Goal: Information Seeking & Learning: Learn about a topic

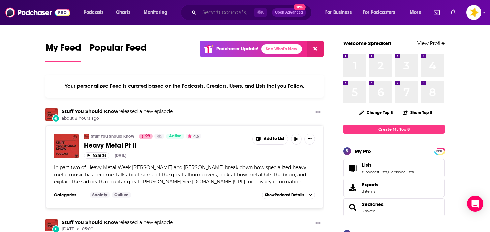
click at [228, 16] on input "Search podcasts, credits, & more..." at bounding box center [226, 12] width 55 height 11
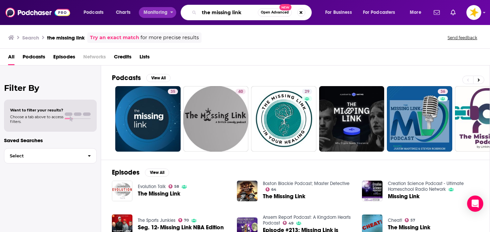
drag, startPoint x: 244, startPoint y: 12, endPoint x: 140, endPoint y: 17, distance: 104.3
click at [140, 17] on div "Podcasts Charts Monitoring the missing link Open Advanced New For Business For …" at bounding box center [253, 13] width 349 height 16
drag, startPoint x: 243, startPoint y: 10, endPoint x: 187, endPoint y: 11, distance: 56.6
click at [187, 11] on div "the missing link Open Advanced New" at bounding box center [246, 13] width 131 height 16
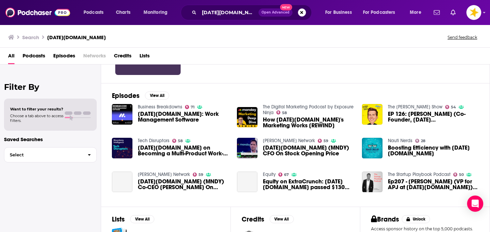
scroll to position [76, 0]
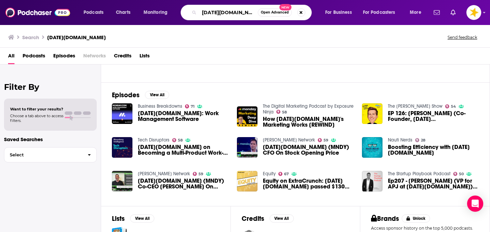
drag, startPoint x: 237, startPoint y: 12, endPoint x: 164, endPoint y: 12, distance: 73.5
click at [164, 12] on div "Podcasts Charts Monitoring monday.com Open Advanced New For Business For Podcas…" at bounding box center [253, 13] width 349 height 16
type input "a good day to die"
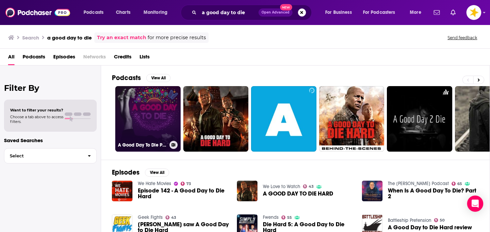
click at [145, 114] on link "A Good Day To Die Podcast" at bounding box center [147, 118] width 65 height 65
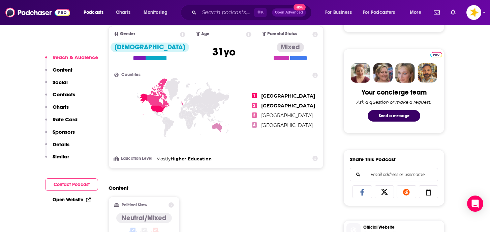
scroll to position [300, 0]
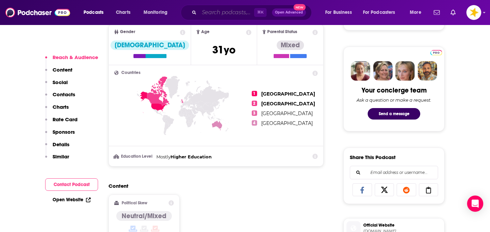
click at [231, 11] on input "Search podcasts, credits, & more..." at bounding box center [226, 12] width 55 height 11
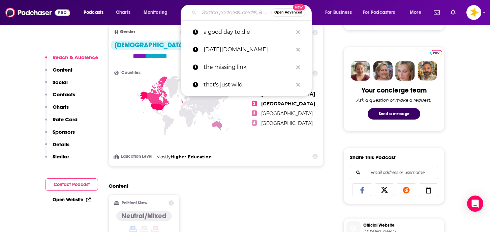
paste input "The Callaway Golf Podcast"
type input "The Callaway Golf Podcast"
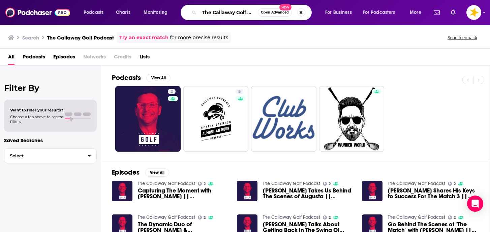
scroll to position [0, 12]
drag, startPoint x: 202, startPoint y: 12, endPoint x: 311, endPoint y: 18, distance: 109.1
click at [311, 18] on div "The Callaway Golf Podcast Open Advanced New" at bounding box center [252, 13] width 131 height 16
type input "the drive project"
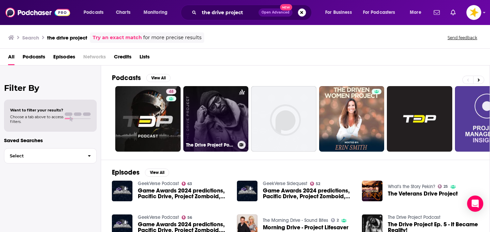
click at [233, 125] on link "The Drive Project Podcast" at bounding box center [215, 118] width 65 height 65
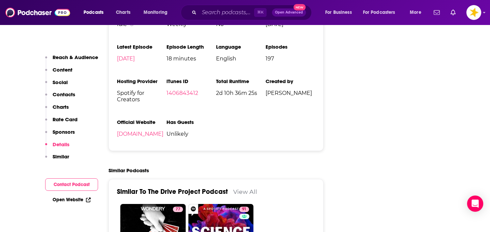
scroll to position [864, 0]
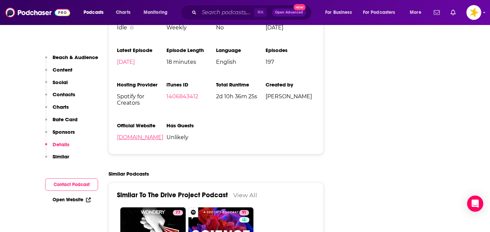
click at [164, 140] on link "thedriveprojectpodcast.com" at bounding box center [140, 137] width 47 height 6
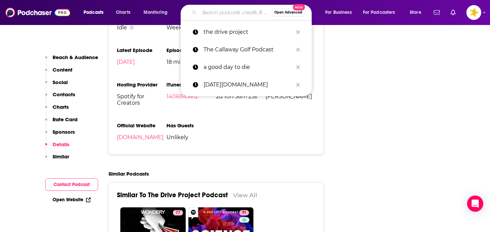
click at [209, 10] on input "Search podcasts, credits, & more..." at bounding box center [235, 12] width 72 height 11
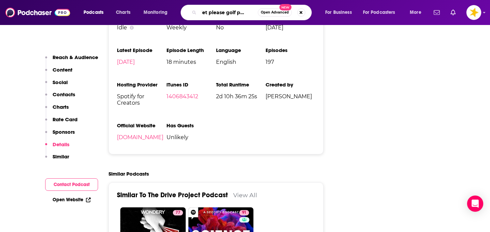
type input "quiet please golf podcast"
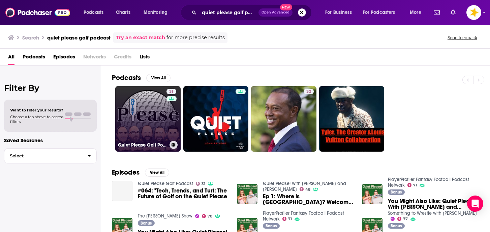
click at [159, 123] on link "31 Quiet Please Golf Podcast" at bounding box center [147, 118] width 65 height 65
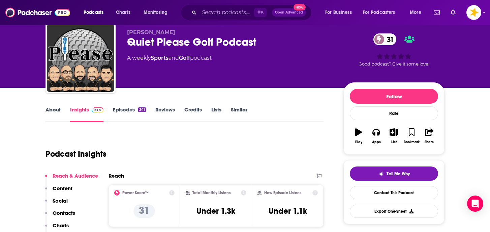
scroll to position [31, 0]
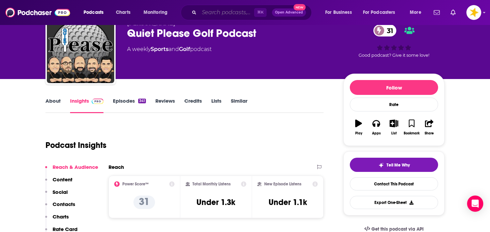
click at [219, 14] on input "Search podcasts, credits, & more..." at bounding box center [226, 12] width 55 height 11
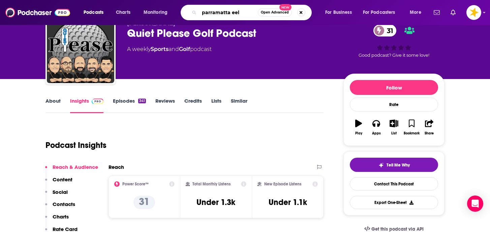
type input "parramatta eels"
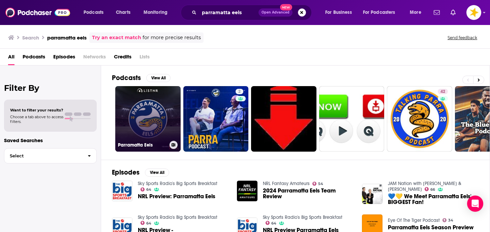
click at [155, 129] on link "Parramatta Eels" at bounding box center [147, 118] width 65 height 65
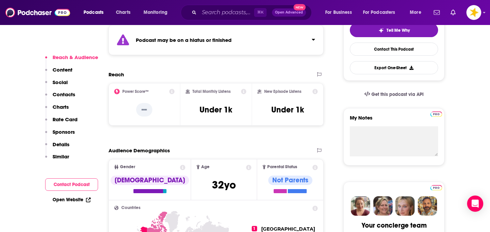
scroll to position [167, 0]
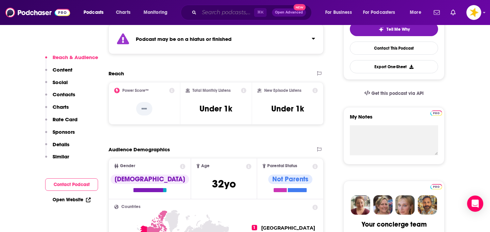
click at [235, 14] on input "Search podcasts, credits, & more..." at bounding box center [226, 12] width 55 height 11
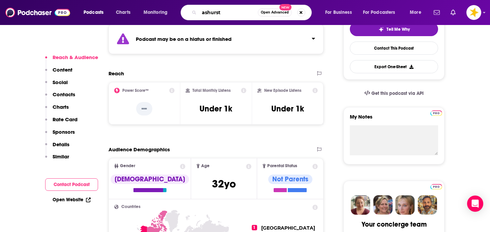
type input "ashurst"
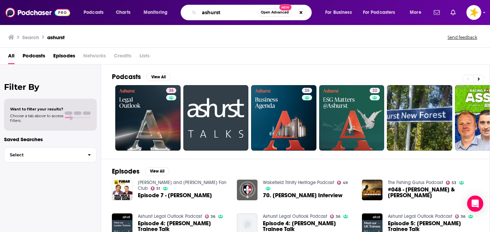
drag, startPoint x: 226, startPoint y: 12, endPoint x: 197, endPoint y: 12, distance: 28.7
click at [197, 12] on div "ashurst Open Advanced New" at bounding box center [246, 13] width 131 height 16
type input "adio radio"
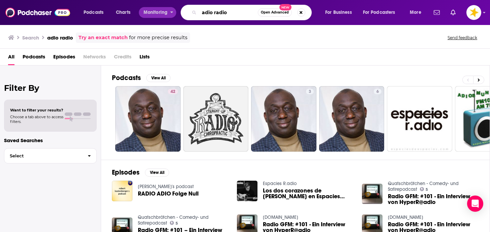
drag, startPoint x: 228, startPoint y: 13, endPoint x: 172, endPoint y: 13, distance: 56.0
click at [172, 13] on div "Podcasts Charts Monitoring adio radio Open Advanced New For Business For Podcas…" at bounding box center [253, 13] width 349 height 16
type input "\"
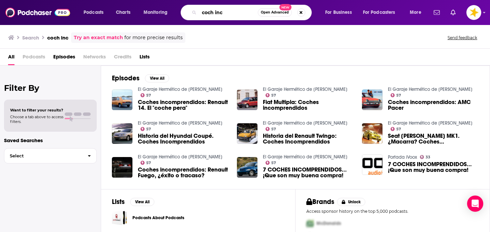
drag, startPoint x: 229, startPoint y: 12, endPoint x: 138, endPoint y: 12, distance: 91.0
click at [138, 12] on div "Podcasts Charts Monitoring coch inc Open Advanced New For Business For Podcaste…" at bounding box center [253, 13] width 349 height 16
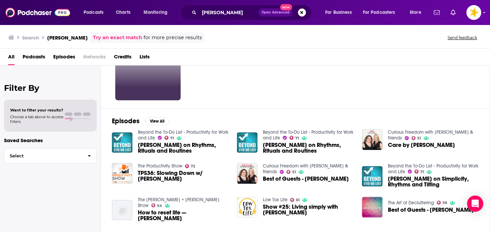
scroll to position [52, 0]
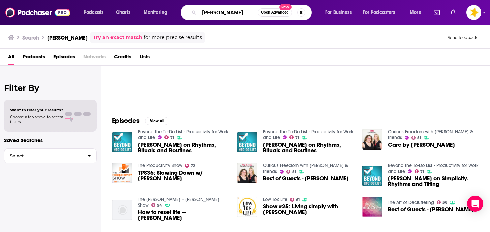
drag, startPoint x: 242, startPoint y: 12, endPoint x: 162, endPoint y: 13, distance: 80.2
click at [162, 13] on div "Podcasts Charts Monitoring brook mcalary Open Advanced New For Business For Pod…" at bounding box center [253, 13] width 349 height 16
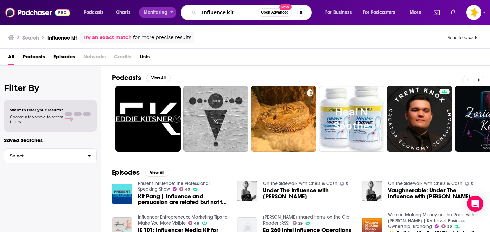
drag, startPoint x: 238, startPoint y: 12, endPoint x: 166, endPoint y: 13, distance: 72.5
click at [166, 13] on div "Podcasts Charts Monitoring Influence kit Open Advanced New For Business For Pod…" at bounding box center [253, 13] width 349 height 16
type input "810-whv"
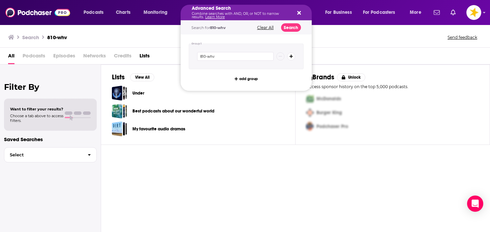
drag, startPoint x: 227, startPoint y: 12, endPoint x: 198, endPoint y: 12, distance: 28.7
click at [158, 43] on div "Search 810-whv Send feedback" at bounding box center [245, 35] width 490 height 23
drag, startPoint x: 224, startPoint y: 12, endPoint x: 165, endPoint y: 13, distance: 59.3
click at [299, 16] on div "Advanced Search Combine searches with AND, OR, or NOT to narrow results. Learn …" at bounding box center [246, 13] width 131 height 16
click at [301, 12] on div "Advanced Search Combine searches with AND, OR, or NOT to narrow results. Learn …" at bounding box center [246, 13] width 131 height 16
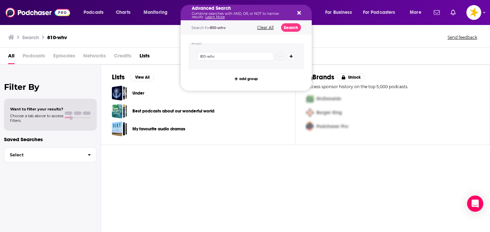
click at [299, 12] on icon "Search podcasts, credits, & more..." at bounding box center [299, 13] width 4 height 4
drag, startPoint x: 230, startPoint y: 16, endPoint x: 187, endPoint y: 15, distance: 42.5
click at [299, 13] on icon "Search podcasts, credits, & more..." at bounding box center [299, 13] width 4 height 4
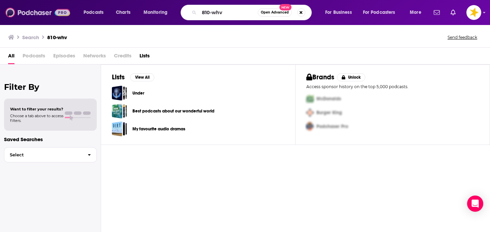
click at [45, 16] on img at bounding box center [37, 12] width 65 height 13
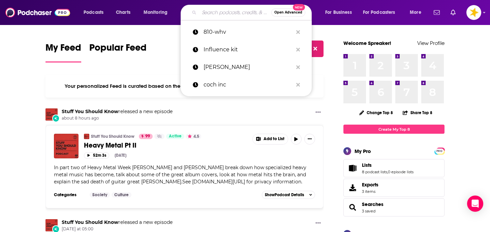
click at [203, 15] on input "Search podcasts, credits, & more..." at bounding box center [235, 12] width 72 height 11
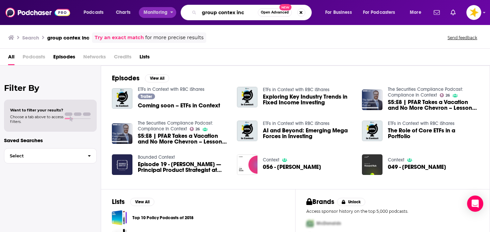
drag, startPoint x: 247, startPoint y: 11, endPoint x: 155, endPoint y: 11, distance: 92.0
click at [155, 11] on div "Podcasts Charts Monitoring group contex inc Open Advanced New For Business For …" at bounding box center [253, 13] width 349 height 16
type input "nova.ie"
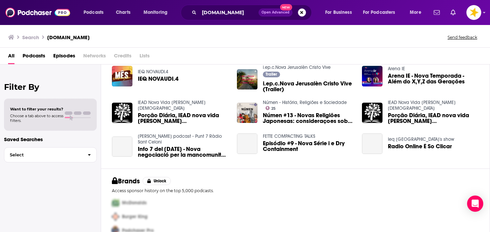
scroll to position [127, 0]
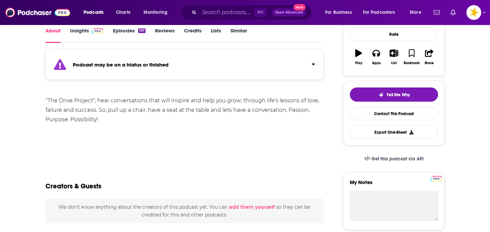
scroll to position [100, 0]
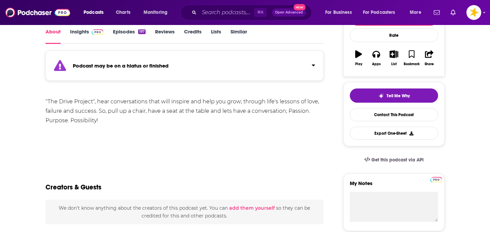
click at [130, 31] on link "Episodes 197" at bounding box center [129, 36] width 33 height 16
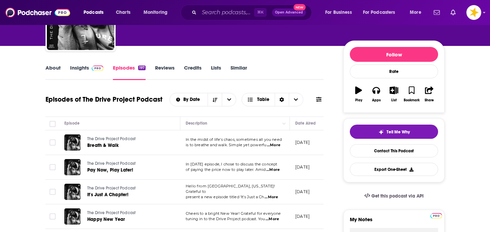
scroll to position [66, 0]
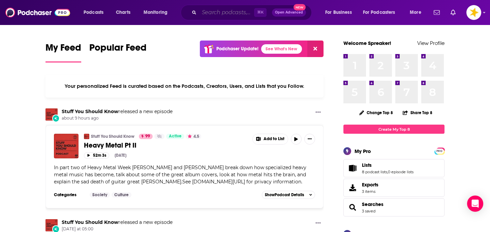
click at [206, 11] on input "Search podcasts, credits, & more..." at bounding box center [226, 12] width 55 height 11
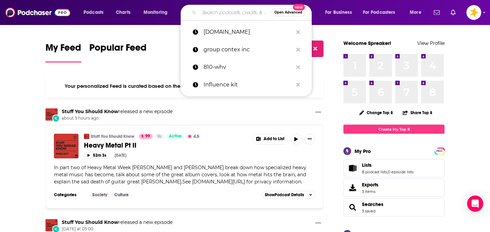
paste input "Unsupervised Learning"
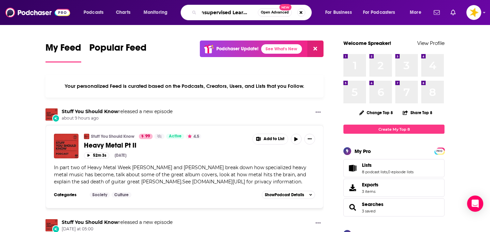
type input "Unsupervised Learning"
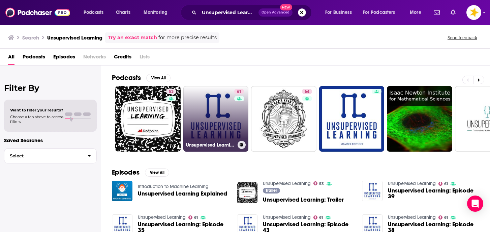
click at [208, 121] on link "61 Unsupervised Learning" at bounding box center [215, 118] width 65 height 65
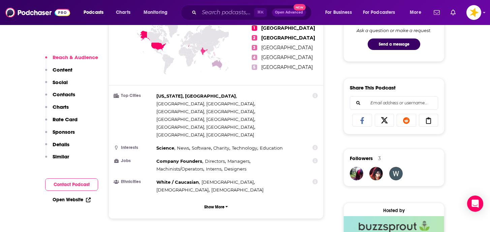
scroll to position [371, 0]
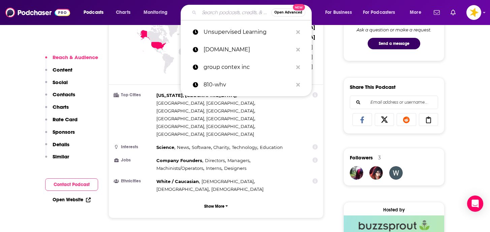
click at [220, 14] on input "Search podcasts, credits, & more..." at bounding box center [235, 12] width 72 height 11
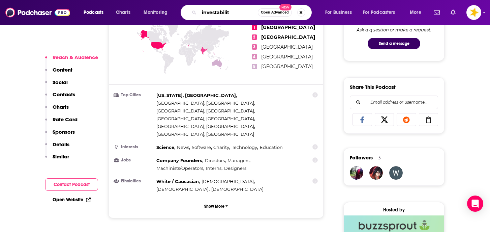
type input "investability"
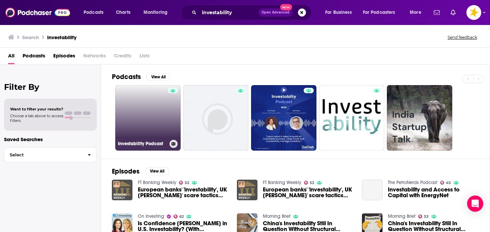
click at [152, 111] on link "Investability Podcast" at bounding box center [147, 117] width 65 height 65
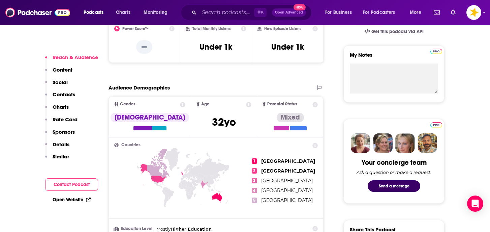
scroll to position [230, 0]
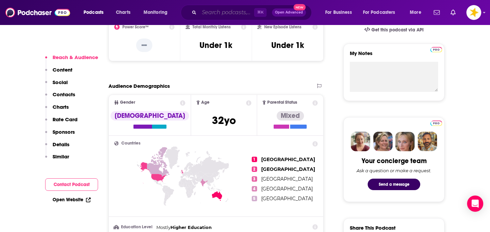
click at [235, 12] on input "Search podcasts, credits, & more..." at bounding box center [226, 12] width 55 height 11
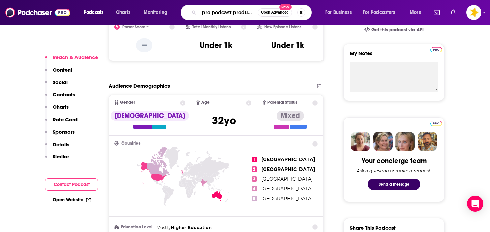
type input "pro podcast production"
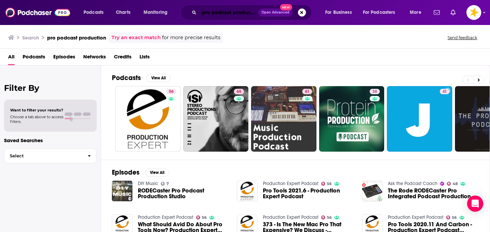
click at [230, 14] on input "pro podcast production" at bounding box center [228, 12] width 59 height 11
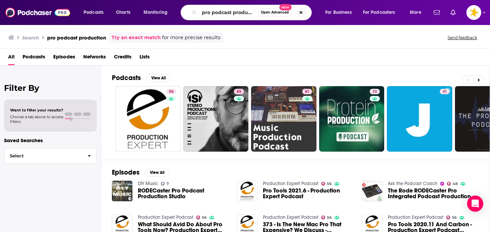
click at [298, 13] on button "Search podcasts, credits, & more..." at bounding box center [301, 12] width 8 height 8
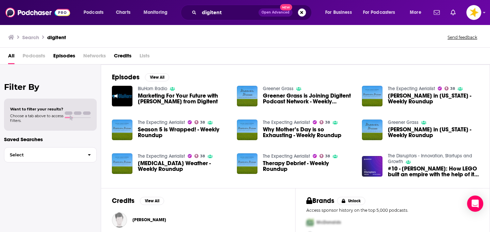
scroll to position [33, 0]
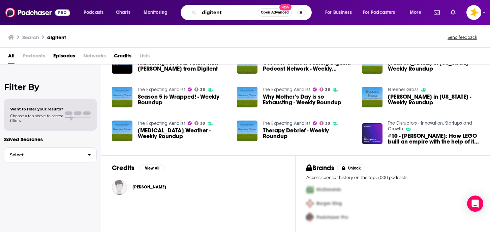
drag, startPoint x: 228, startPoint y: 13, endPoint x: 182, endPoint y: 13, distance: 46.5
click at [182, 13] on div "digitent Open Advanced New" at bounding box center [246, 13] width 131 height 16
type input "make halo great again"
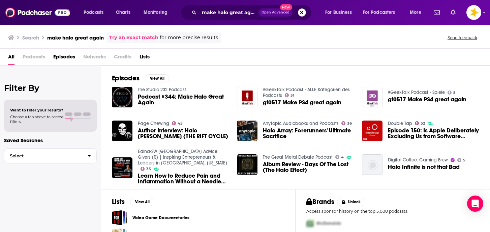
click at [153, 95] on span "Podcast #344: Make Halo Great Again" at bounding box center [183, 99] width 91 height 11
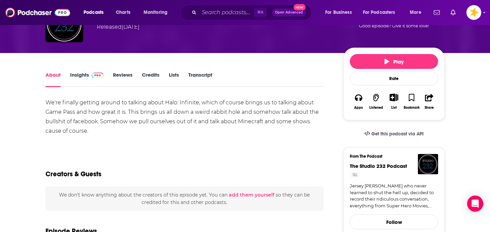
scroll to position [57, 0]
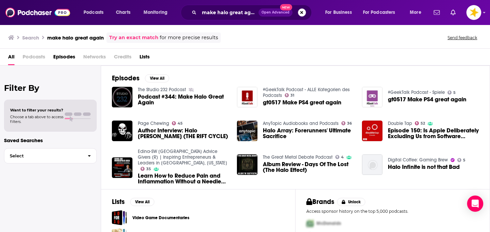
click at [301, 12] on button "Search podcasts, credits, & more..." at bounding box center [302, 12] width 8 height 8
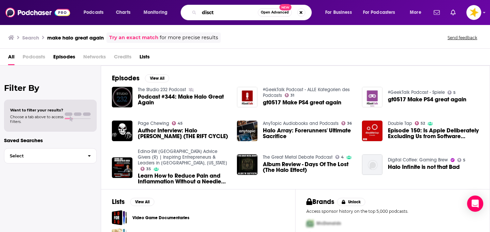
drag, startPoint x: 230, startPoint y: 11, endPoint x: 197, endPoint y: 13, distance: 33.1
click at [197, 13] on div "disct Open Advanced New" at bounding box center [246, 13] width 131 height 16
type input "the big issue"
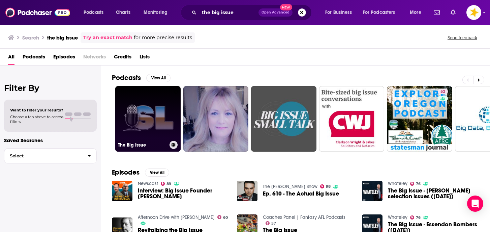
click at [152, 125] on link "0 The Big Issue" at bounding box center [147, 118] width 65 height 65
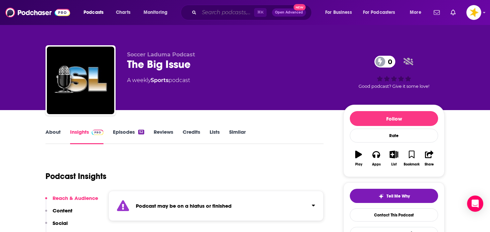
click at [213, 13] on input "Search podcasts, credits, & more..." at bounding box center [226, 12] width 55 height 11
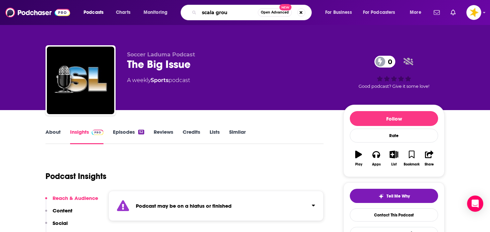
type input "scala group"
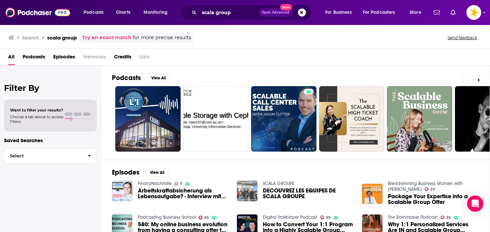
click at [247, 191] on img "DECOUVREZ LES EQUIPES DE SCALA GROUPE" at bounding box center [247, 190] width 21 height 21
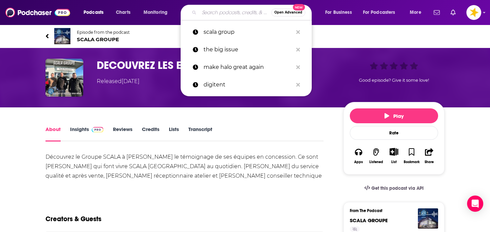
click at [217, 11] on input "Search podcasts, credits, & more..." at bounding box center [235, 12] width 72 height 11
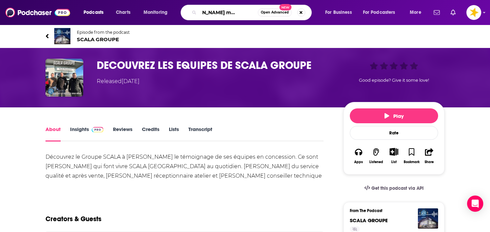
type input "Michael Campbells money talks"
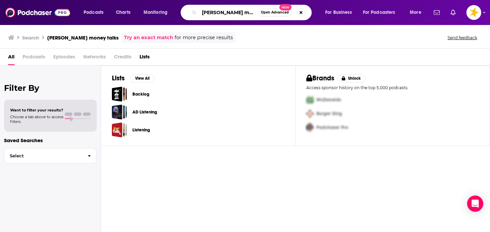
click at [236, 13] on input "Michael Campbells money talks" at bounding box center [228, 12] width 59 height 11
type input "Michael Cambells money talks"
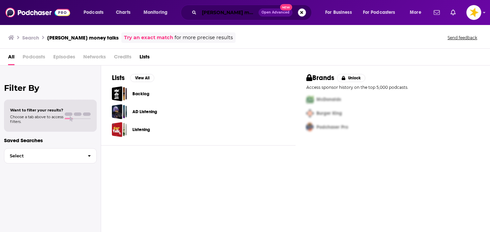
click at [213, 9] on input "[PERSON_NAME] money talks" at bounding box center [228, 12] width 59 height 11
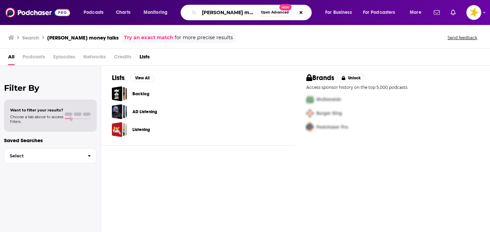
scroll to position [0, 23]
drag, startPoint x: 201, startPoint y: 11, endPoint x: 284, endPoint y: 12, distance: 83.3
click at [284, 12] on div "Michael Cambells money talks Open Advanced New" at bounding box center [246, 13] width 131 height 16
type input "how other dads dad"
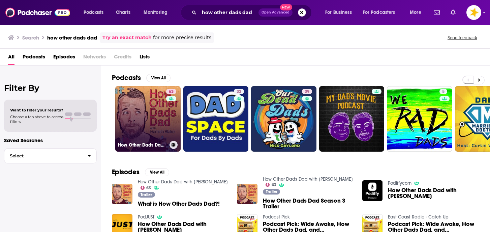
click at [162, 129] on link "63 How Other Dads Dad with Hamish Blake" at bounding box center [147, 118] width 65 height 65
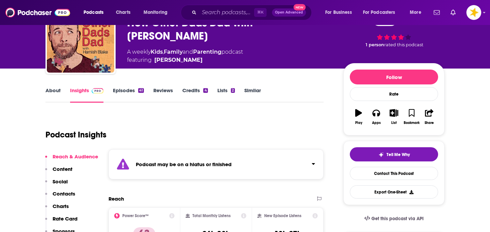
scroll to position [46, 0]
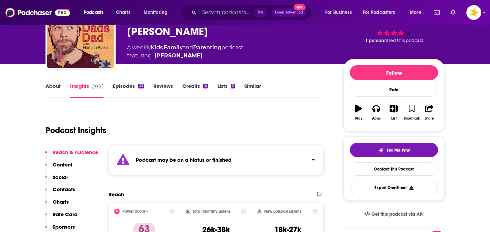
click at [126, 85] on link "Episodes 41" at bounding box center [128, 91] width 31 height 16
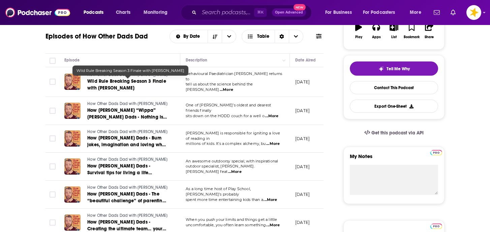
scroll to position [129, 0]
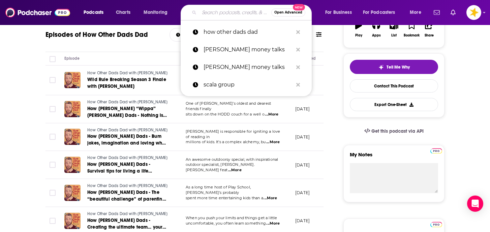
click at [228, 16] on input "Search podcasts, credits, & more..." at bounding box center [235, 12] width 72 height 11
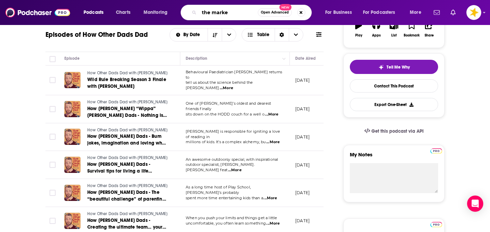
type input "the marker"
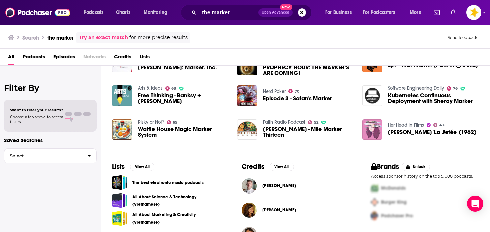
scroll to position [131, 0]
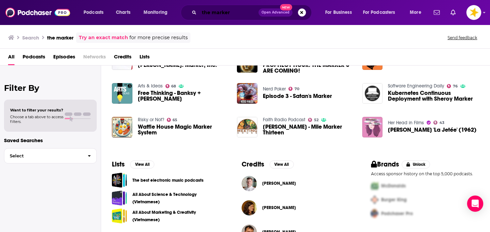
click at [228, 7] on input "the marker" at bounding box center [228, 12] width 59 height 11
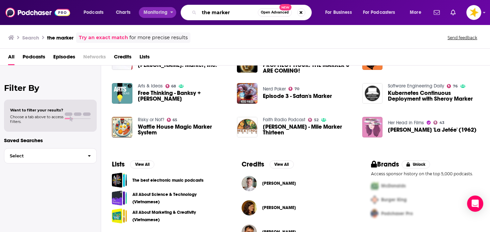
drag, startPoint x: 237, startPoint y: 13, endPoint x: 152, endPoint y: 18, distance: 85.4
click at [152, 18] on div "Podcasts Charts Monitoring the marker Open Advanced New For Business For Podcas…" at bounding box center [253, 13] width 349 height 16
type input "t"
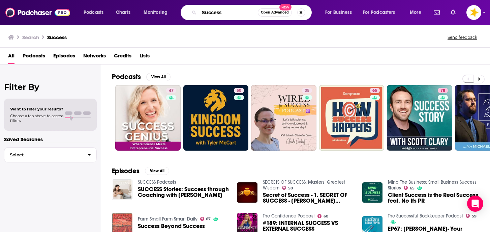
drag, startPoint x: 226, startPoint y: 12, endPoint x: 170, endPoint y: 12, distance: 56.0
click at [170, 12] on div "Podcasts Charts Monitoring Success Open Advanced New For Business For Podcaster…" at bounding box center [253, 13] width 349 height 16
type input "in shambles productions"
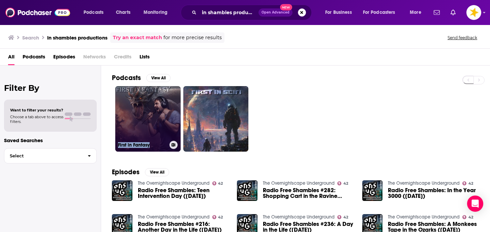
click at [139, 117] on link "First in Fantasy" at bounding box center [147, 118] width 65 height 65
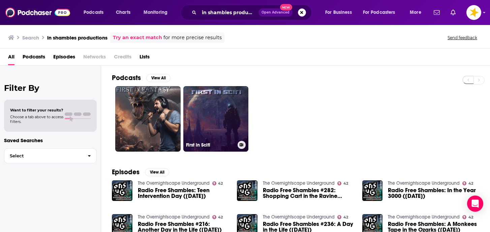
click at [198, 97] on link "First in Scifi" at bounding box center [215, 118] width 65 height 65
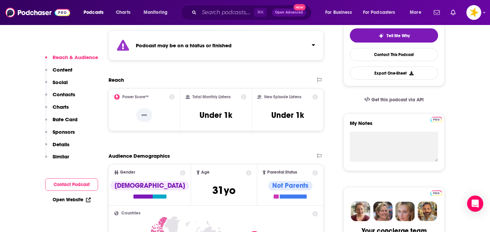
scroll to position [163, 0]
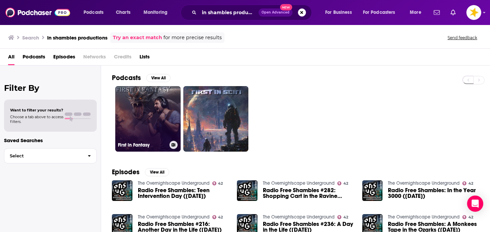
click at [140, 112] on link "First in Fantasy" at bounding box center [147, 118] width 65 height 65
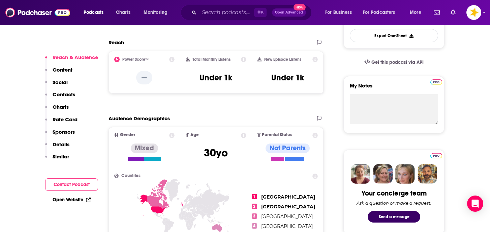
scroll to position [198, 0]
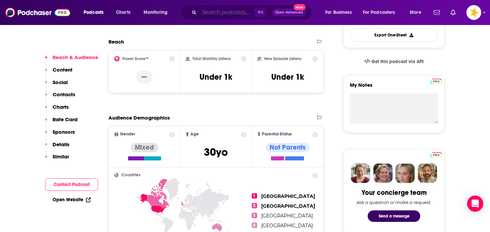
click at [224, 12] on input "Search podcasts, credits, & more..." at bounding box center [226, 12] width 55 height 11
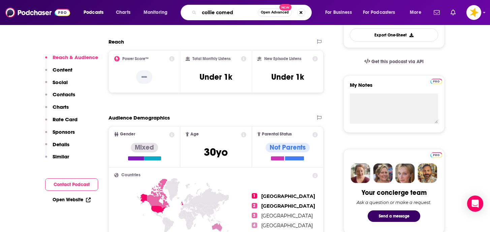
type input "collie comedy"
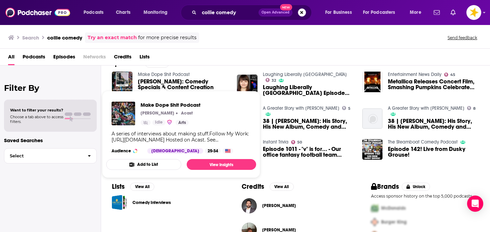
scroll to position [127, 0]
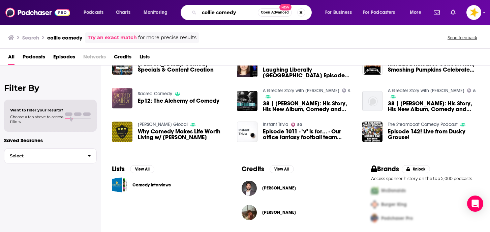
drag, startPoint x: 243, startPoint y: 12, endPoint x: 181, endPoint y: 12, distance: 61.7
click at [181, 12] on div "collie comedy Open Advanced New" at bounding box center [246, 13] width 131 height 16
type input "written and recorded"
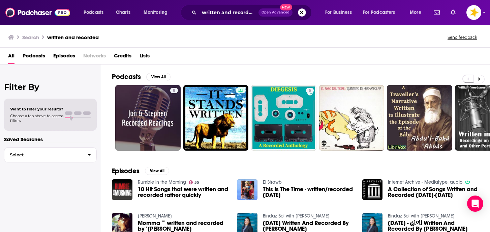
scroll to position [0, 0]
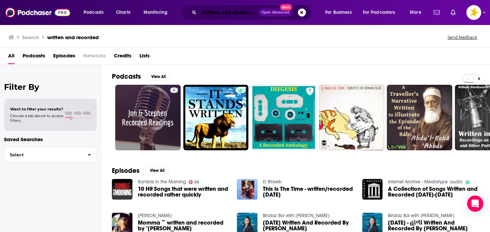
click at [223, 13] on input "written and recorded" at bounding box center [228, 12] width 59 height 11
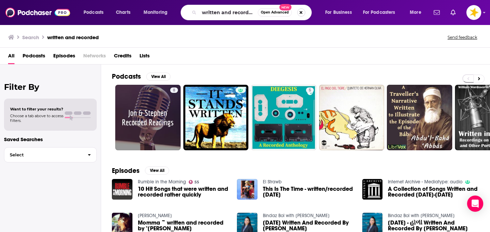
click at [303, 12] on button "Search podcasts, credits, & more..." at bounding box center [301, 12] width 8 height 8
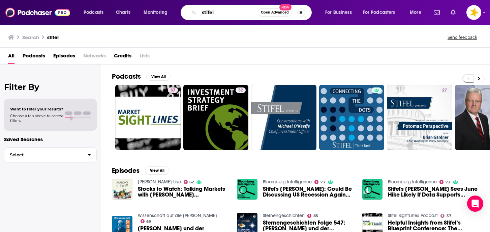
drag, startPoint x: 227, startPoint y: 14, endPoint x: 178, endPoint y: 12, distance: 48.3
click at [178, 12] on div "Podcasts Charts Monitoring stifel Open Advanced New For Business For Podcasters…" at bounding box center [253, 13] width 349 height 16
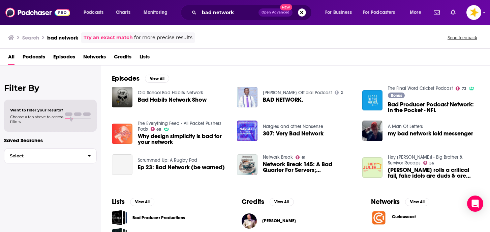
scroll to position [96, 0]
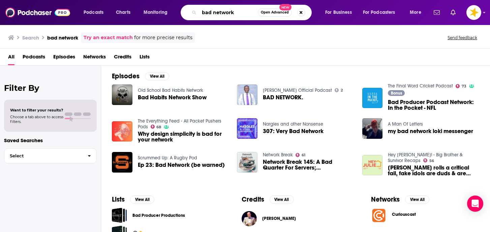
drag, startPoint x: 240, startPoint y: 12, endPoint x: 189, endPoint y: 16, distance: 51.0
click at [189, 16] on div "bad network Open Advanced New" at bounding box center [246, 13] width 131 height 16
drag, startPoint x: 237, startPoint y: 12, endPoint x: 180, endPoint y: 12, distance: 56.6
click at [180, 12] on div "Podcasts Charts Monitoring bad network Open Advanced New For Business For Podca…" at bounding box center [253, 13] width 349 height 16
type input "t"
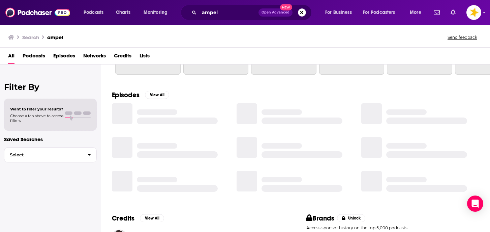
scroll to position [96, 0]
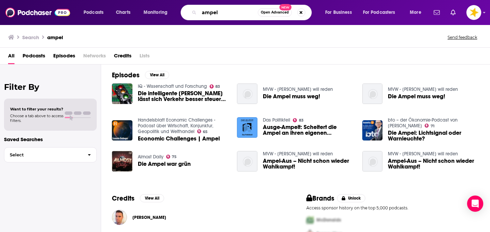
drag, startPoint x: 223, startPoint y: 11, endPoint x: 170, endPoint y: 11, distance: 52.6
click at [170, 11] on div "Podcasts Charts Monitoring ampel Open Advanced New For Business For Podcasters …" at bounding box center [253, 13] width 349 height 16
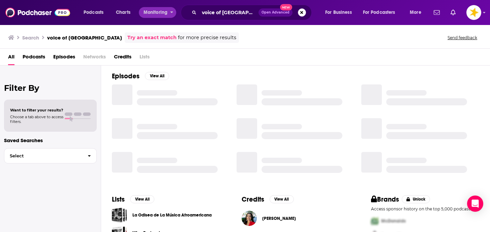
scroll to position [96, 0]
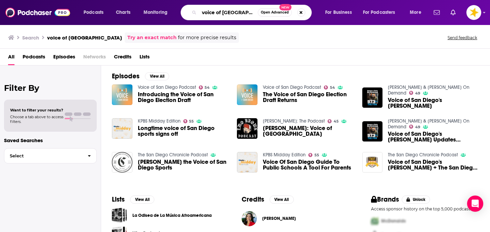
drag, startPoint x: 252, startPoint y: 12, endPoint x: 151, endPoint y: 12, distance: 101.5
click at [151, 12] on div "Podcasts Charts Monitoring voice of san diego Open Advanced New For Business Fo…" at bounding box center [253, 13] width 349 height 16
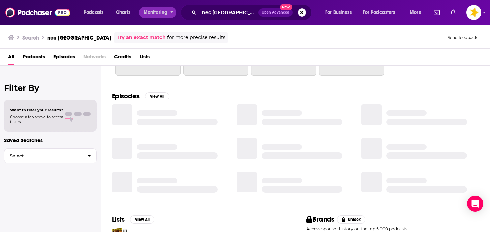
scroll to position [96, 0]
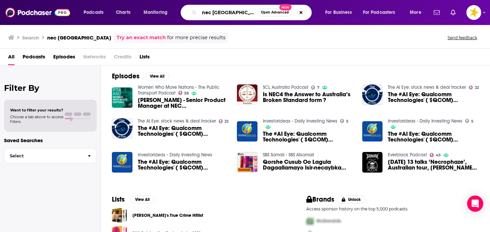
drag, startPoint x: 240, startPoint y: 11, endPoint x: 169, endPoint y: 11, distance: 70.5
click at [169, 11] on div "Podcasts Charts Monitoring nec australia Open Advanced New For Business For Pod…" at bounding box center [253, 13] width 349 height 16
type input "beyond blue"
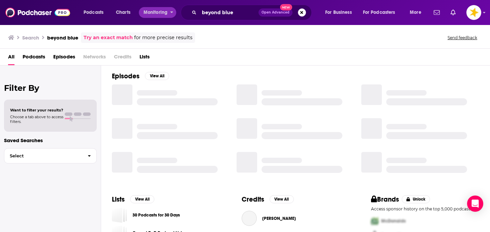
scroll to position [96, 0]
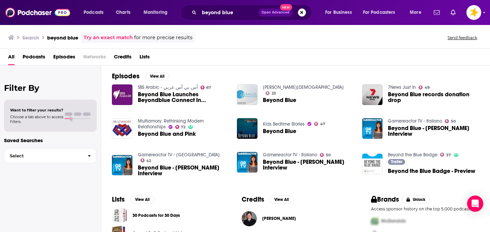
click at [279, 132] on span "Beyond Blue" at bounding box center [279, 131] width 33 height 6
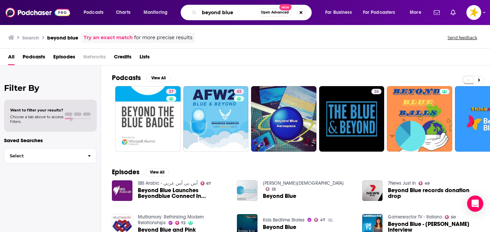
drag, startPoint x: 250, startPoint y: 11, endPoint x: 185, endPoint y: 11, distance: 65.1
click at [185, 11] on div "beyond blue Open Advanced New" at bounding box center [246, 13] width 131 height 16
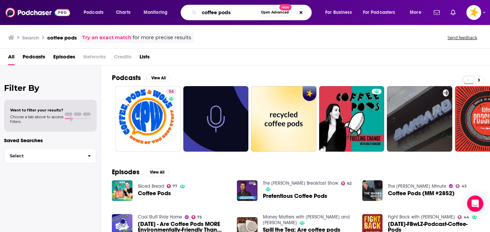
drag, startPoint x: 235, startPoint y: 11, endPoint x: 165, endPoint y: 11, distance: 70.8
click at [164, 11] on div "Podcasts Charts Monitoring coffee pods Open Advanced New For Business For Podca…" at bounding box center [253, 13] width 349 height 16
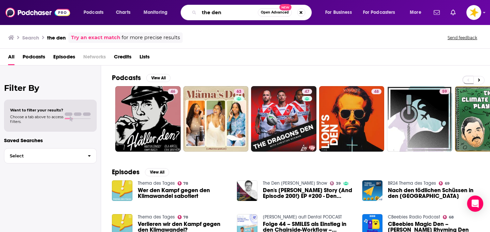
click at [230, 12] on input "the den" at bounding box center [228, 12] width 59 height 11
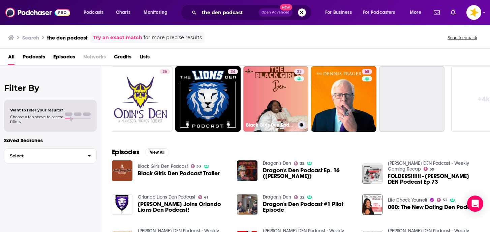
scroll to position [0, 241]
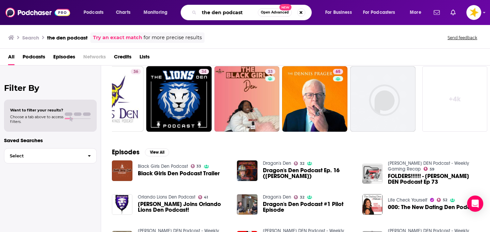
drag, startPoint x: 250, startPoint y: 10, endPoint x: 177, endPoint y: 10, distance: 73.2
click at [177, 10] on div "Podcasts Charts Monitoring the den podcast Open Advanced New For Business For P…" at bounding box center [253, 13] width 349 height 16
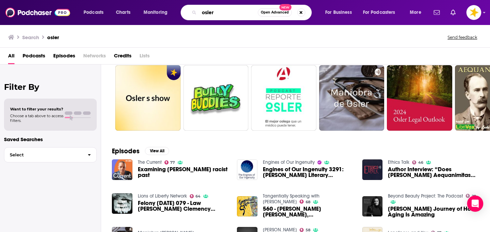
drag, startPoint x: 225, startPoint y: 16, endPoint x: 182, endPoint y: 16, distance: 43.5
click at [182, 16] on div "osler Open Advanced New" at bounding box center [246, 13] width 131 height 16
drag, startPoint x: 217, startPoint y: 14, endPoint x: 188, endPoint y: 13, distance: 29.0
click at [188, 13] on div "osler Open Advanced New" at bounding box center [246, 13] width 131 height 16
paste input "Carol Royse Team: Podcasts - Listen On Demand Now"
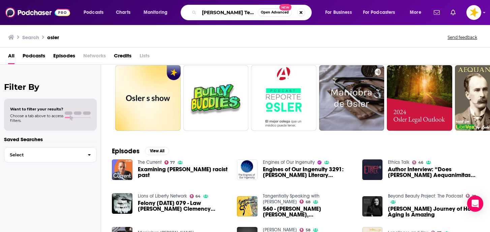
scroll to position [0, 80]
drag, startPoint x: 211, startPoint y: 11, endPoint x: 256, endPoint y: 14, distance: 45.6
click at [256, 14] on input "Carol Royse Team: Podcasts - Listen On Demand Now" at bounding box center [228, 12] width 59 height 11
drag, startPoint x: 237, startPoint y: 12, endPoint x: 286, endPoint y: 11, distance: 49.2
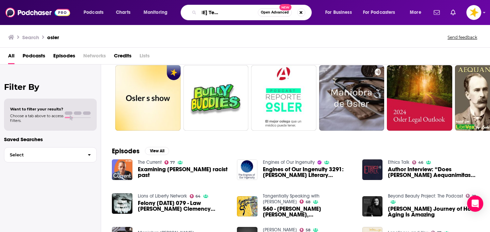
click at [285, 12] on div "Carol Royse Team: Podcasts - Listen Open Advanced New" at bounding box center [246, 13] width 131 height 16
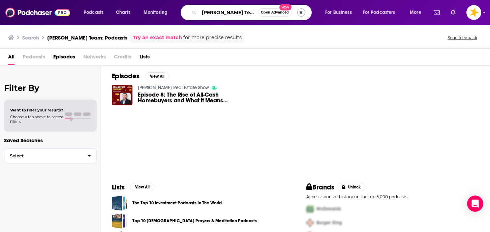
scroll to position [0, 18]
drag, startPoint x: 203, startPoint y: 11, endPoint x: 300, endPoint y: 13, distance: 96.8
click at [301, 13] on div "Carol Royse Team: Podcasts Open Advanced New" at bounding box center [246, 13] width 131 height 16
type input "The Dear Mattie show"
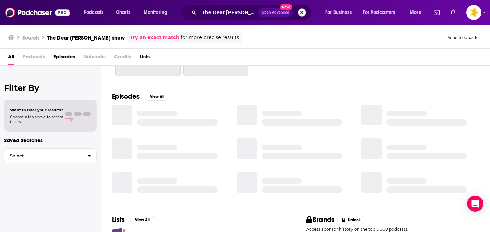
scroll to position [95, 0]
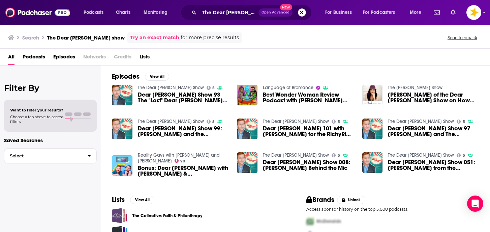
click at [298, 15] on span "Open Advanced New" at bounding box center [283, 12] width 48 height 8
click at [301, 10] on button "Search podcasts, credits, & more..." at bounding box center [302, 12] width 8 height 8
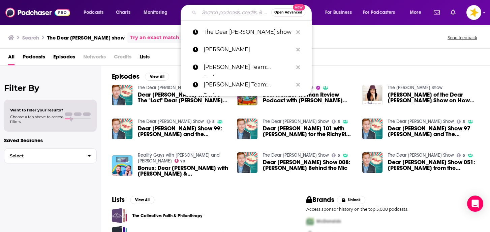
click at [230, 14] on input "Search podcasts, credits, & more..." at bounding box center [235, 12] width 72 height 11
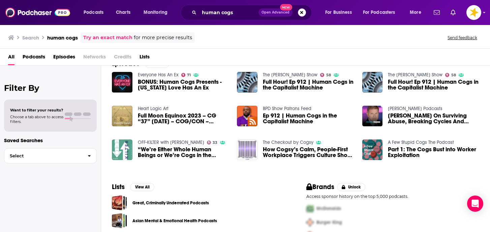
scroll to position [127, 0]
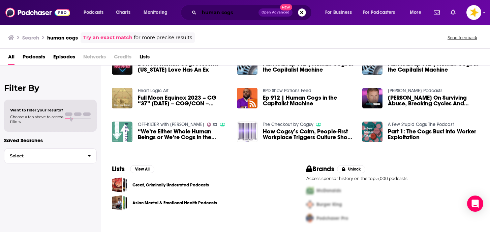
drag, startPoint x: 240, startPoint y: 12, endPoint x: 177, endPoint y: 12, distance: 62.4
click at [177, 12] on div "Podcasts Charts Monitoring human cogs Open Advanced New For Business For Podcas…" at bounding box center [253, 13] width 349 height 16
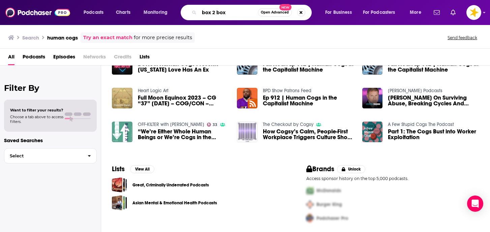
type input "box 2 box"
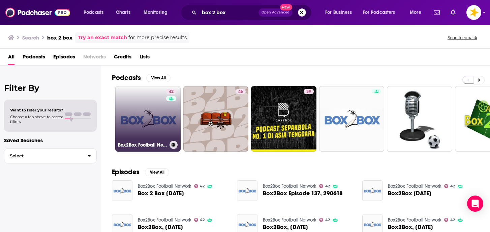
click at [135, 114] on link "42 Box2Box Football Network" at bounding box center [147, 118] width 65 height 65
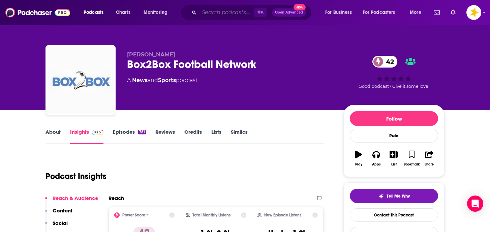
click at [224, 13] on input "Search podcasts, credits, & more..." at bounding box center [226, 12] width 55 height 11
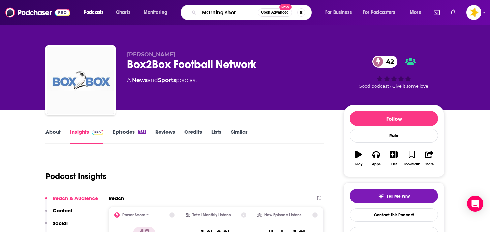
type input "MOrning short"
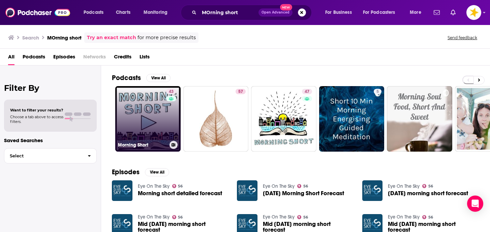
click at [161, 145] on h3 "Morning Short" at bounding box center [142, 145] width 49 height 6
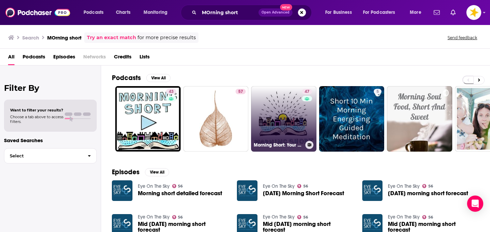
click at [269, 115] on link "47 Morning Short: Your Daily Dose of Fiction" at bounding box center [283, 118] width 65 height 65
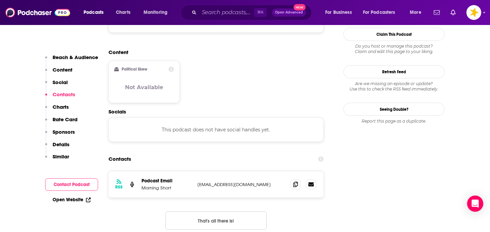
scroll to position [548, 0]
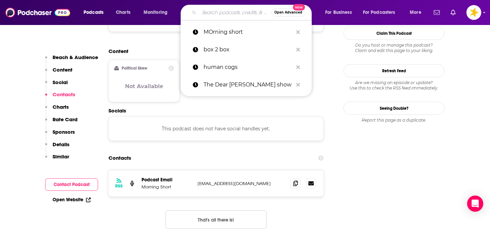
click at [220, 15] on input "Search podcasts, credits, & more..." at bounding box center [235, 12] width 72 height 11
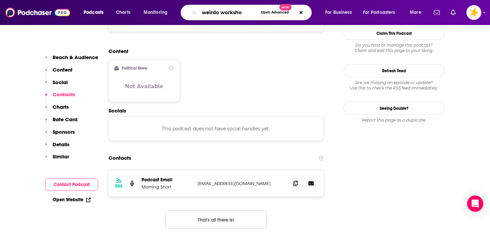
type input "weirdo workshop"
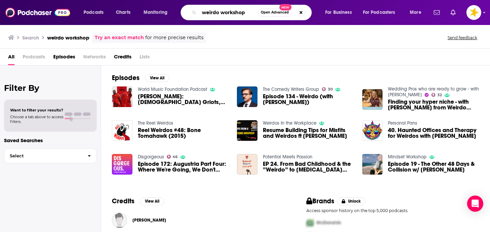
drag, startPoint x: 250, startPoint y: 12, endPoint x: 170, endPoint y: 12, distance: 79.9
click at [170, 12] on div "Podcasts Charts Monitoring weirdo workshop Open Advanced New For Business For P…" at bounding box center [253, 13] width 349 height 16
type input "marcus riley"
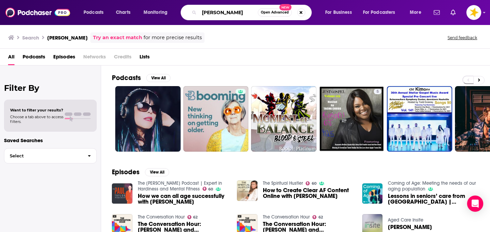
drag, startPoint x: 237, startPoint y: 13, endPoint x: 176, endPoint y: 13, distance: 60.4
click at [176, 13] on div "Podcasts Charts Monitoring marcus riley Open Advanced New For Business For Podc…" at bounding box center [253, 13] width 349 height 16
type input "media capital digital"
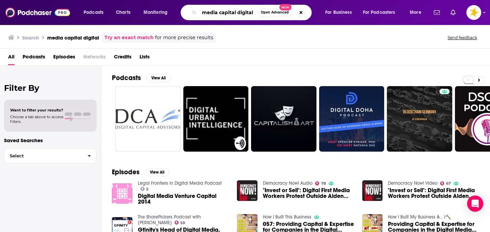
click at [246, 10] on input "media capital digital" at bounding box center [228, 12] width 59 height 11
click at [300, 12] on button "Search podcasts, credits, & more..." at bounding box center [301, 12] width 8 height 8
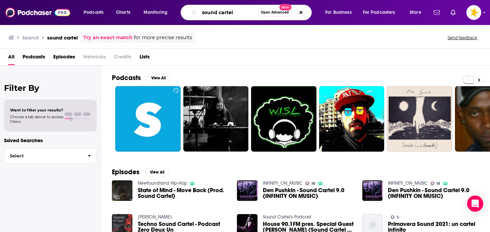
drag, startPoint x: 239, startPoint y: 10, endPoint x: 177, endPoint y: 11, distance: 62.4
click at [177, 11] on div "Podcasts Charts Monitoring sound cartel Open Advanced New For Business For Podc…" at bounding box center [253, 13] width 349 height 16
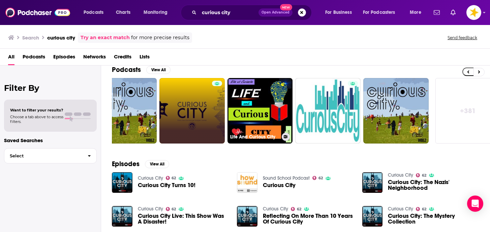
scroll to position [0, 241]
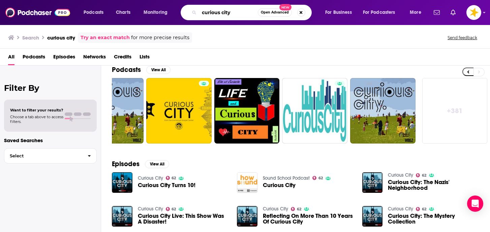
drag, startPoint x: 238, startPoint y: 12, endPoint x: 166, endPoint y: 13, distance: 72.2
click at [166, 13] on div "Podcasts Charts Monitoring curious city Open Advanced New For Business For Podc…" at bounding box center [253, 13] width 349 height 16
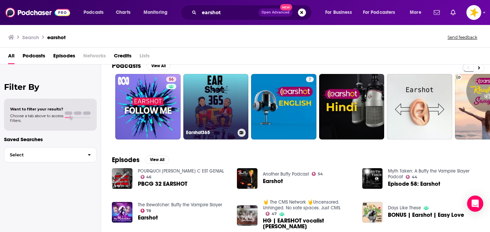
scroll to position [13, 0]
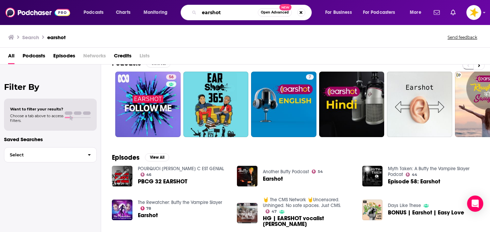
drag, startPoint x: 242, startPoint y: 12, endPoint x: 220, endPoint y: 13, distance: 22.3
click at [219, 12] on input "earshot" at bounding box center [228, 12] width 59 height 11
drag, startPoint x: 220, startPoint y: 13, endPoint x: 178, endPoint y: 12, distance: 41.5
click at [178, 12] on div "Podcasts Charts Monitoring earshot Open Advanced New For Business For Podcaster…" at bounding box center [253, 13] width 349 height 16
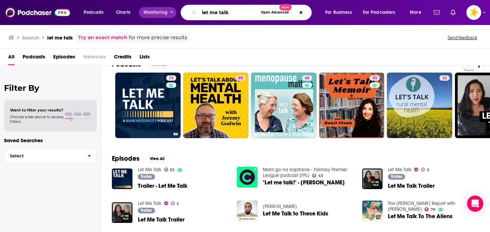
drag, startPoint x: 238, startPoint y: 10, endPoint x: 163, endPoint y: 10, distance: 75.9
click at [163, 10] on div "Podcasts Charts Monitoring let me talk Open Advanced New For Business For Podca…" at bounding box center [253, 13] width 349 height 16
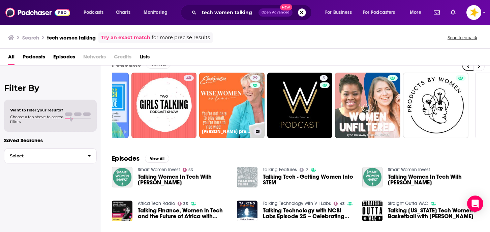
scroll to position [0, 188]
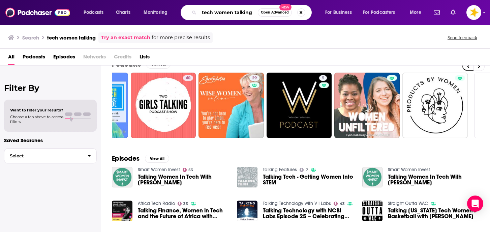
drag, startPoint x: 253, startPoint y: 13, endPoint x: 186, endPoint y: 15, distance: 67.1
click at [186, 15] on div "tech women talking Open Advanced New" at bounding box center [246, 13] width 131 height 16
type input "benztown"
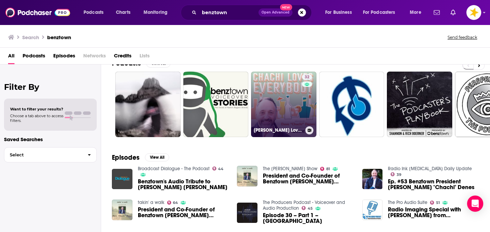
click at [277, 124] on link "32 Chachi Loves Everybody" at bounding box center [283, 103] width 65 height 65
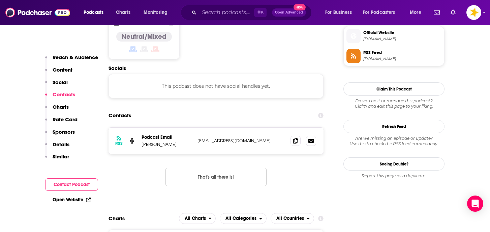
scroll to position [559, 0]
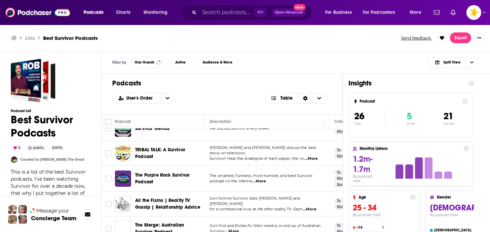
scroll to position [222, 0]
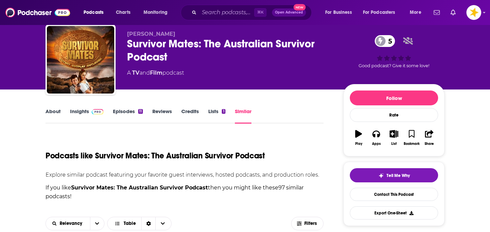
scroll to position [30, 0]
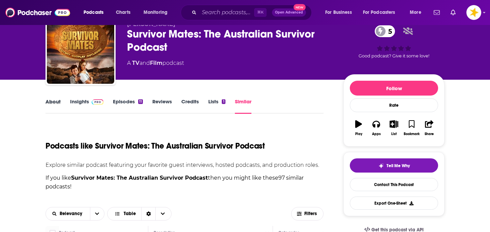
click at [69, 99] on div "About" at bounding box center [58, 106] width 25 height 16
click at [75, 100] on link "Insights" at bounding box center [86, 106] width 33 height 16
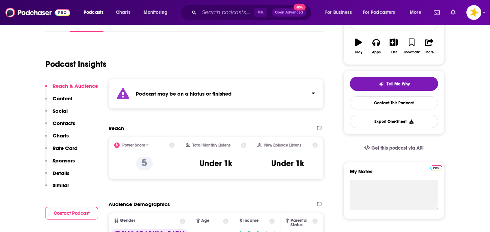
scroll to position [114, 0]
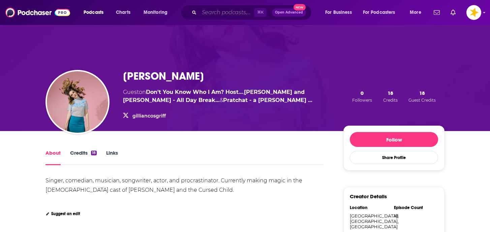
click at [209, 10] on input "Search podcasts, credits, & more..." at bounding box center [226, 12] width 55 height 11
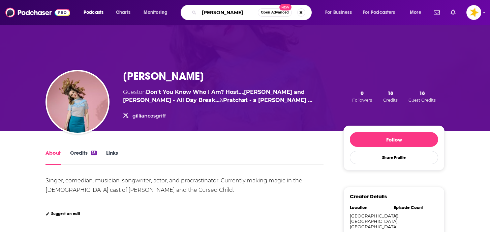
type input "[PERSON_NAME]"
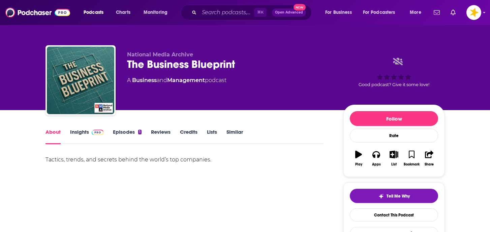
click at [84, 134] on link "Insights" at bounding box center [86, 136] width 33 height 16
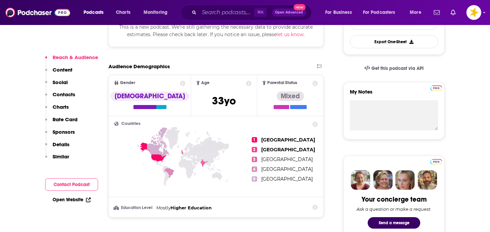
scroll to position [204, 0]
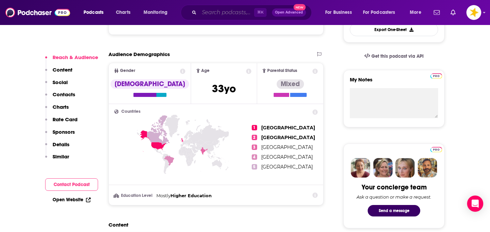
click at [236, 14] on input "Search podcasts, credits, & more..." at bounding box center [226, 12] width 55 height 11
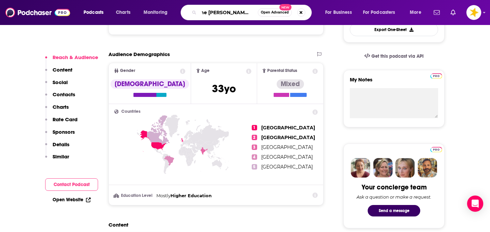
type input "the [PERSON_NAME] podcast"
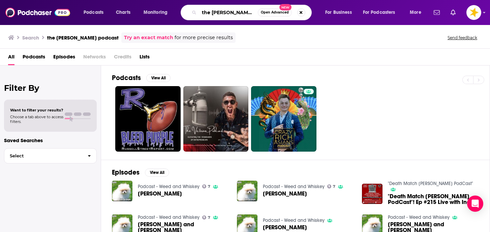
click at [239, 12] on input "the [PERSON_NAME] podcast" at bounding box center [228, 12] width 59 height 11
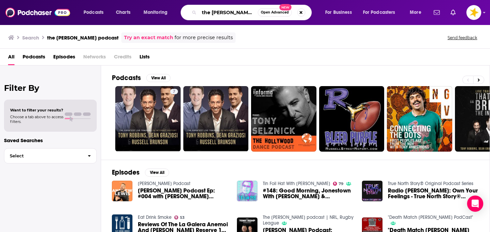
click at [242, 13] on input "the [PERSON_NAME] podcast" at bounding box center [228, 12] width 59 height 11
drag, startPoint x: 200, startPoint y: 9, endPoint x: 351, endPoint y: 25, distance: 151.9
click at [351, 25] on div "Podcasts Charts Monitoring the [PERSON_NAME] podcast Open Advanced New For Busi…" at bounding box center [245, 116] width 490 height 232
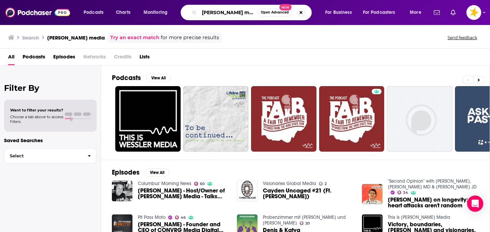
drag, startPoint x: 244, startPoint y: 12, endPoint x: 184, endPoint y: 14, distance: 60.4
click at [184, 14] on div "[PERSON_NAME] media Open Advanced New" at bounding box center [246, 13] width 131 height 16
type input "the [DEMOGRAPHIC_DATA] investor"
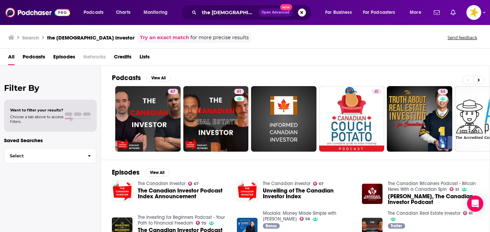
click at [303, 12] on button "Search podcasts, credits, & more..." at bounding box center [302, 12] width 8 height 8
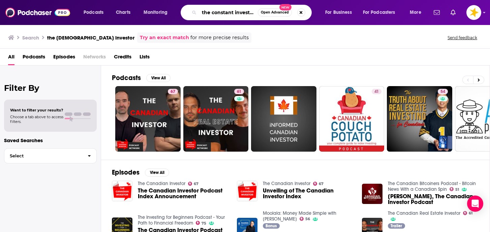
scroll to position [0, 0]
type input "the constant investor"
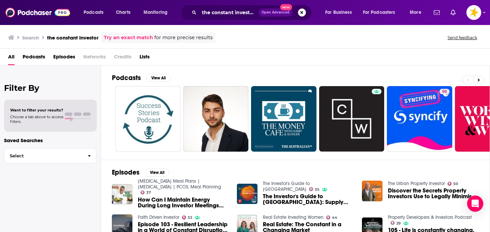
click at [302, 13] on button "Search podcasts, credits, & more..." at bounding box center [302, 12] width 8 height 8
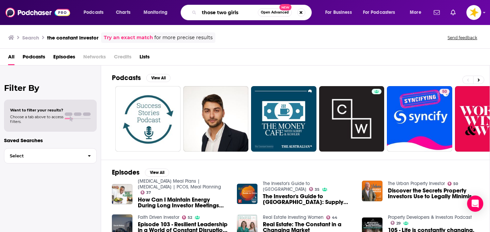
type input "those two girls"
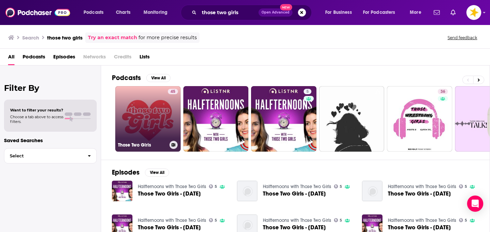
click at [160, 129] on link "45 Those Two Girls" at bounding box center [147, 118] width 65 height 65
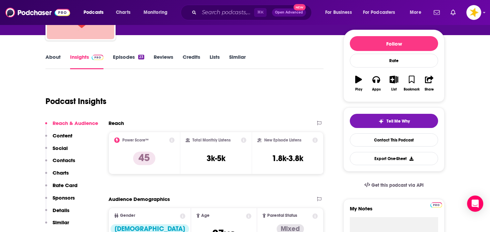
scroll to position [76, 0]
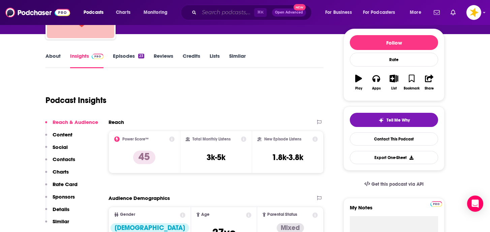
click at [226, 12] on input "Search podcasts, credits, & more..." at bounding box center [226, 12] width 55 height 11
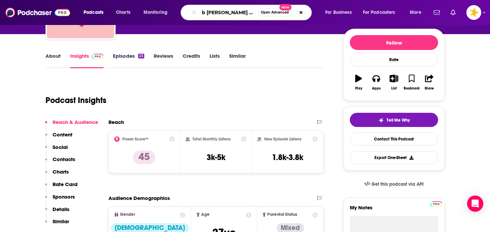
type input "[PERSON_NAME] show"
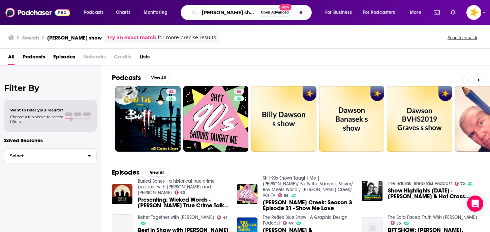
drag, startPoint x: 247, startPoint y: 14, endPoint x: 172, endPoint y: 16, distance: 75.5
click at [173, 15] on div "Podcasts Charts Monitoring b [PERSON_NAME] show Open Advanced New For Business …" at bounding box center [253, 13] width 349 height 16
drag, startPoint x: 243, startPoint y: 12, endPoint x: 182, endPoint y: 7, distance: 60.9
click at [182, 7] on div "b [PERSON_NAME] show Open Advanced New" at bounding box center [246, 13] width 131 height 16
click at [224, 6] on div "⌘ K Open Advanced New" at bounding box center [246, 13] width 131 height 16
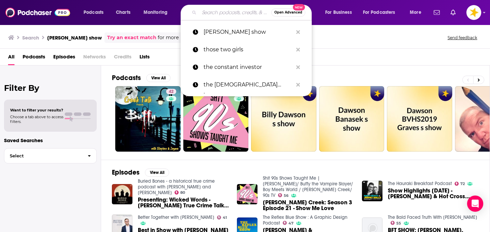
click at [223, 13] on input "Search podcasts, credits, & more..." at bounding box center [235, 12] width 72 height 11
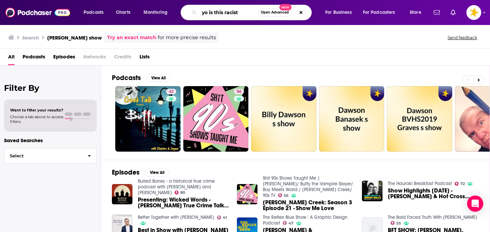
type input "yo is this racist"
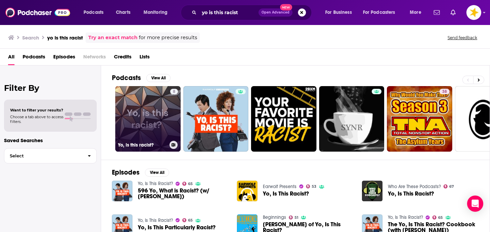
click at [155, 108] on link "[DEMOGRAPHIC_DATA], is this racist?" at bounding box center [147, 118] width 65 height 65
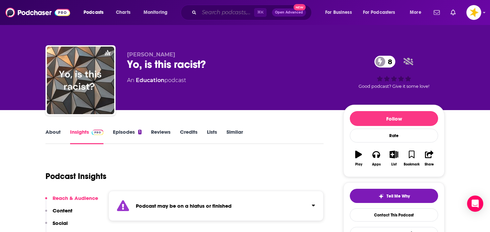
click at [238, 10] on input "Search podcasts, credits, & more..." at bounding box center [226, 12] width 55 height 11
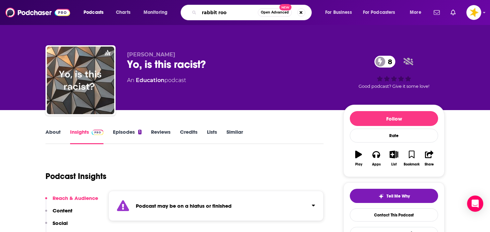
type input "rabbit room"
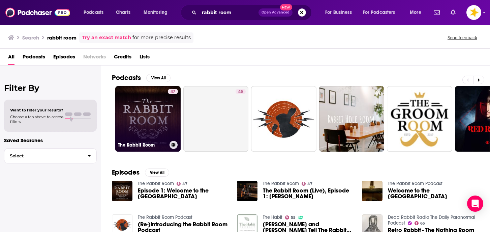
click at [152, 120] on link "47 The Rabbit Room" at bounding box center [147, 118] width 65 height 65
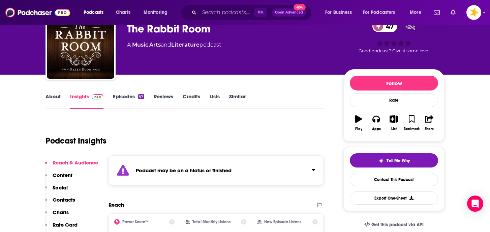
scroll to position [34, 0]
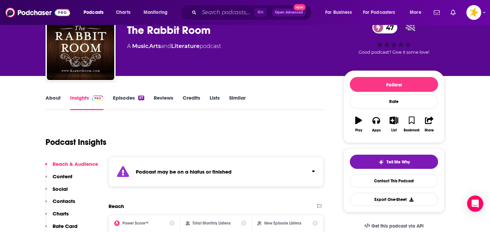
click at [131, 100] on link "Episodes 67" at bounding box center [128, 102] width 31 height 16
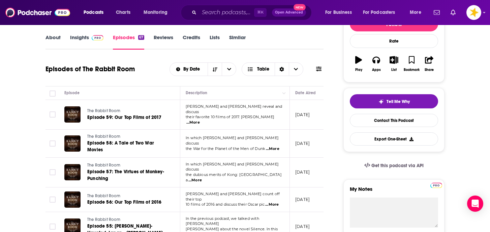
scroll to position [95, 0]
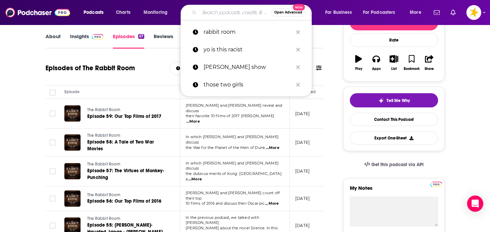
click at [239, 8] on input "Search podcasts, credits, & more..." at bounding box center [235, 12] width 72 height 11
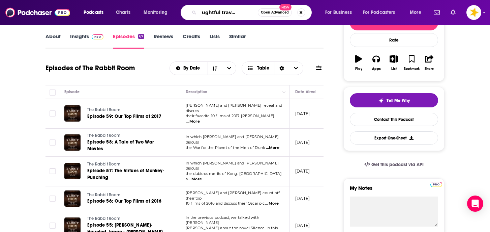
type input "the thoughtful travel podcast"
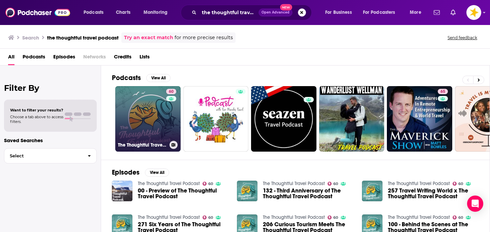
click at [136, 125] on link "60 The Thoughtful Travel Podcast" at bounding box center [147, 118] width 65 height 65
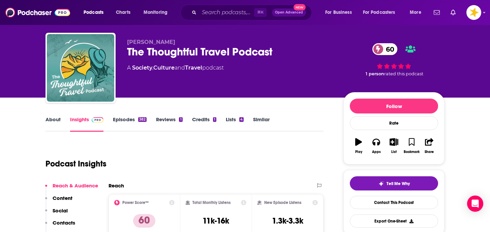
scroll to position [16, 0]
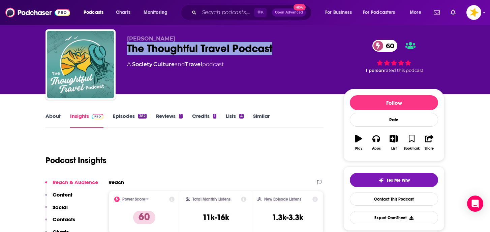
drag, startPoint x: 275, startPoint y: 50, endPoint x: 123, endPoint y: 54, distance: 152.1
click at [123, 54] on div "[PERSON_NAME] The Thoughtful Travel Podcast 60 A Society , Culture and Travel p…" at bounding box center [245, 65] width 399 height 73
copy h2 "The Thoughtful Travel Podcast"
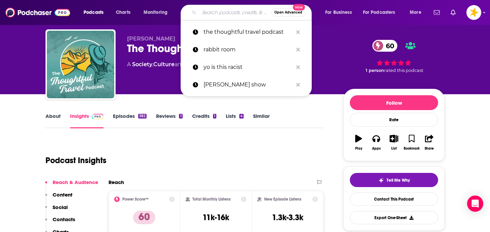
click at [222, 9] on input "Search podcasts, credits, & more..." at bounding box center [235, 12] width 72 height 11
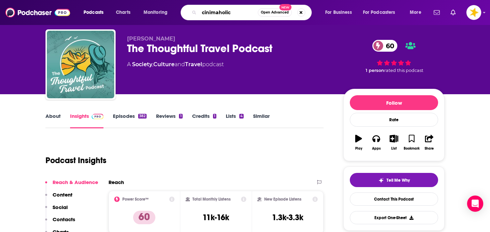
type input "cinimaholics"
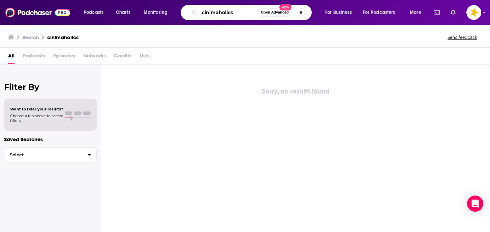
click at [236, 12] on input "cinimaholics" at bounding box center [228, 12] width 59 height 11
click at [218, 13] on input "cinimaholics" at bounding box center [228, 12] width 59 height 11
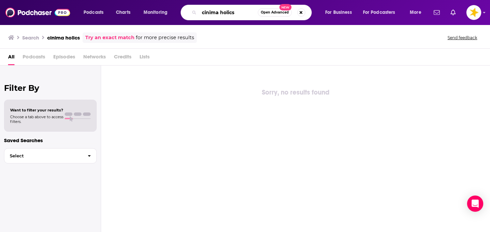
drag, startPoint x: 240, startPoint y: 12, endPoint x: 187, endPoint y: 12, distance: 52.3
click at [187, 12] on div "cinima holics Open Advanced New" at bounding box center [246, 13] width 131 height 16
type input "Cinemaholics"
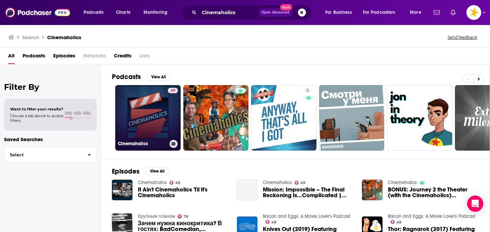
click at [147, 103] on link "49 Cinemaholics" at bounding box center [147, 117] width 65 height 65
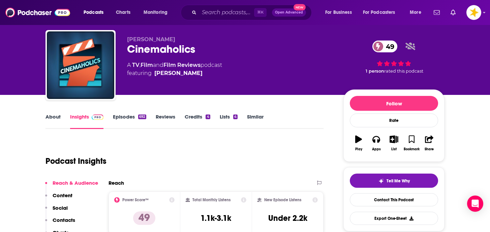
scroll to position [14, 0]
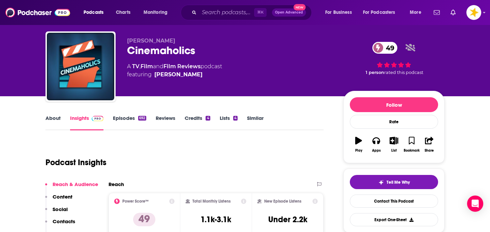
click at [237, 18] on div "⌘ K Open Advanced New" at bounding box center [246, 13] width 131 height 16
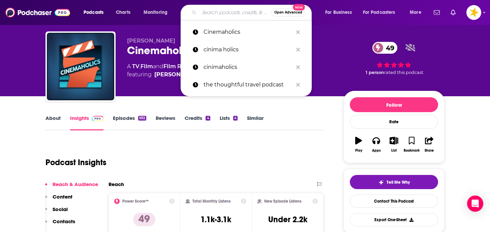
click at [238, 15] on input "Search podcasts, credits, & more..." at bounding box center [235, 12] width 72 height 11
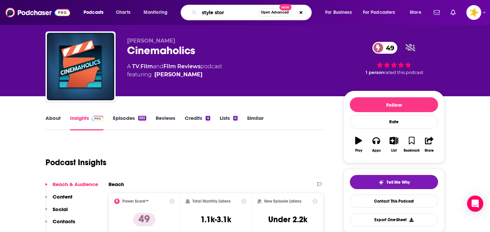
type input "style story"
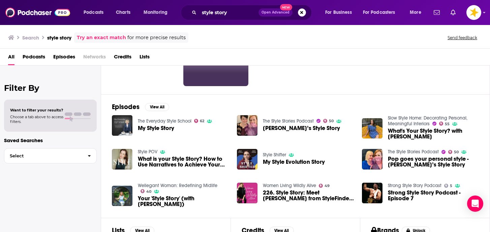
scroll to position [70, 0]
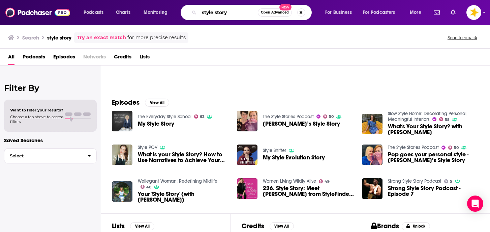
click at [236, 16] on input "style story" at bounding box center [228, 12] width 59 height 11
drag, startPoint x: 236, startPoint y: 16, endPoint x: 182, endPoint y: 16, distance: 53.9
click at [182, 16] on div "style story Open Advanced New" at bounding box center [246, 13] width 131 height 16
type input "s"
type input "project arrow"
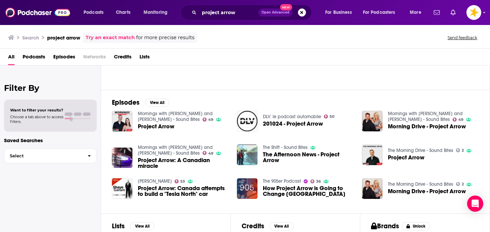
click at [142, 126] on span "Project Arrow" at bounding box center [156, 126] width 36 height 6
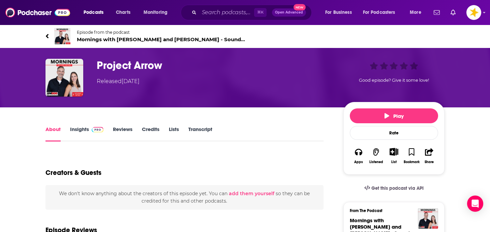
click at [89, 130] on span at bounding box center [96, 129] width 14 height 6
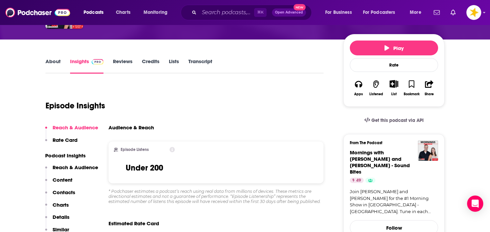
scroll to position [69, 0]
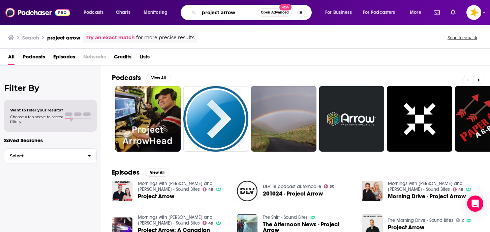
drag, startPoint x: 238, startPoint y: 11, endPoint x: 176, endPoint y: 10, distance: 61.7
click at [177, 10] on div "Podcasts Charts Monitoring project arrow Open Advanced New For Business For Pod…" at bounding box center [253, 13] width 349 height 16
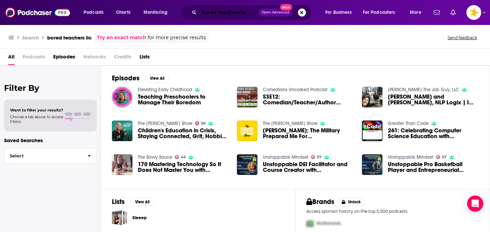
click at [253, 12] on input "bored teachers llc" at bounding box center [228, 12] width 59 height 11
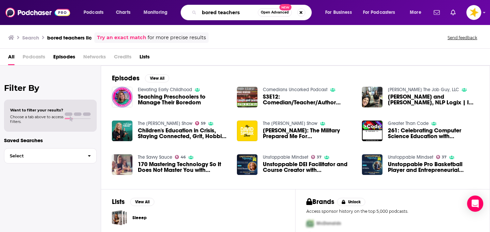
drag, startPoint x: 245, startPoint y: 16, endPoint x: 175, endPoint y: 10, distance: 70.0
click at [175, 10] on div "Podcasts Charts Monitoring bored teachers Open Advanced New For Business For Po…" at bounding box center [253, 13] width 349 height 16
type input "grow for good"
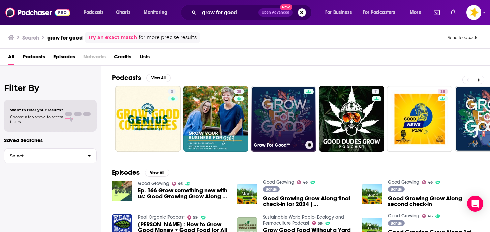
click at [278, 108] on link "Grow For Good™" at bounding box center [283, 118] width 65 height 65
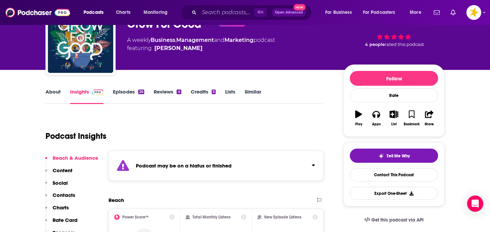
scroll to position [41, 0]
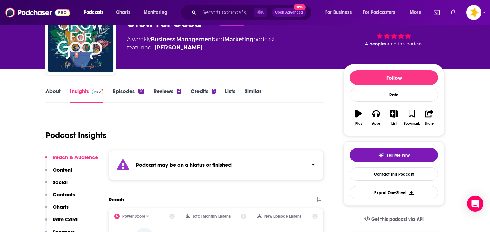
click at [118, 94] on link "Episodes 26" at bounding box center [128, 96] width 31 height 16
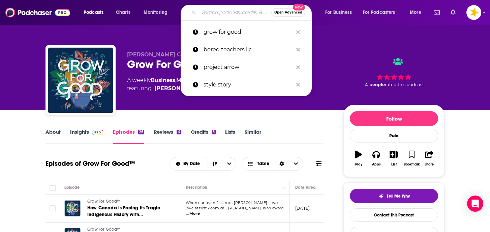
click at [225, 14] on input "Search podcasts, credits, & more..." at bounding box center [235, 12] width 72 height 11
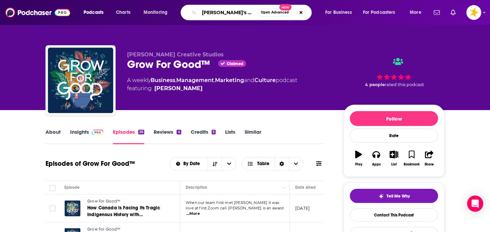
type input "[PERSON_NAME]'s podcast"
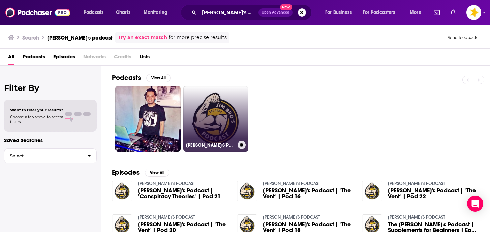
click at [213, 137] on link "[PERSON_NAME]'S PODCAST" at bounding box center [215, 118] width 65 height 65
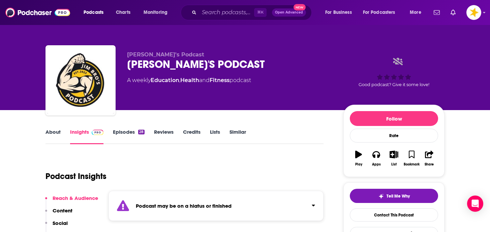
click at [133, 132] on link "Episodes 28" at bounding box center [129, 136] width 32 height 16
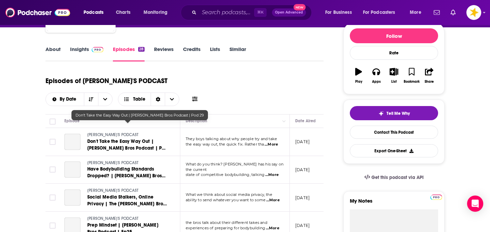
scroll to position [84, 0]
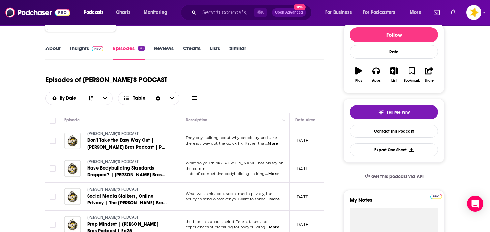
click at [85, 48] on link "Insights" at bounding box center [86, 53] width 33 height 16
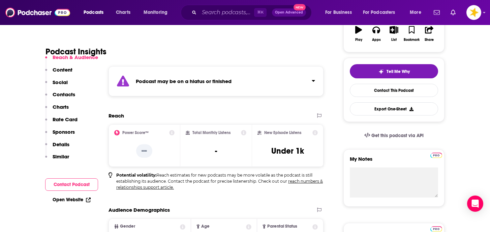
scroll to position [125, 0]
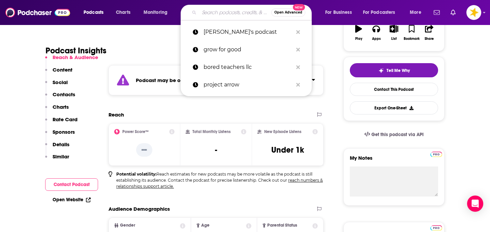
click at [218, 14] on input "Search podcasts, credits, & more..." at bounding box center [235, 12] width 72 height 11
